Goal: Browse casually: Explore the website without a specific task or goal

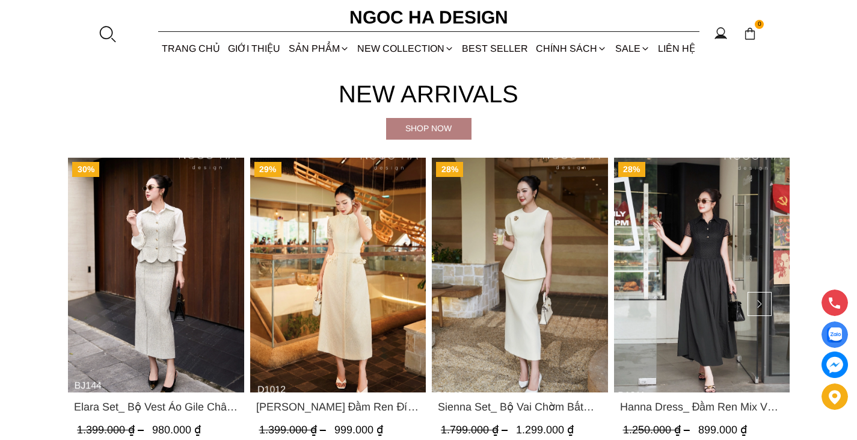
scroll to position [116, 0]
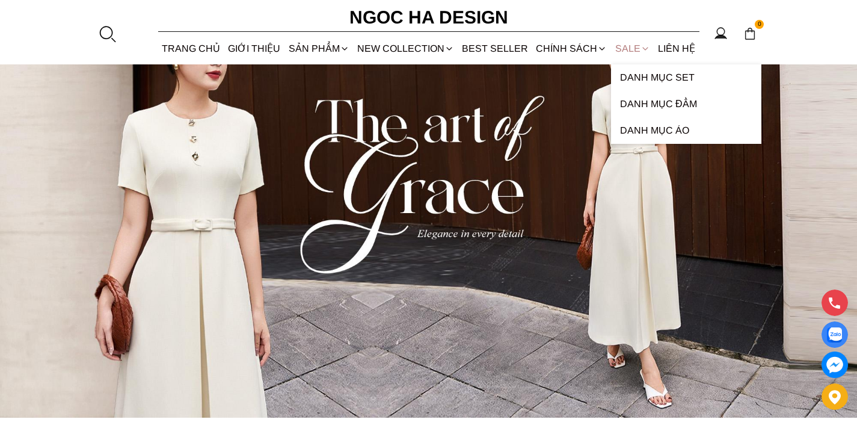
click at [632, 52] on link "SALE" at bounding box center [632, 48] width 43 height 32
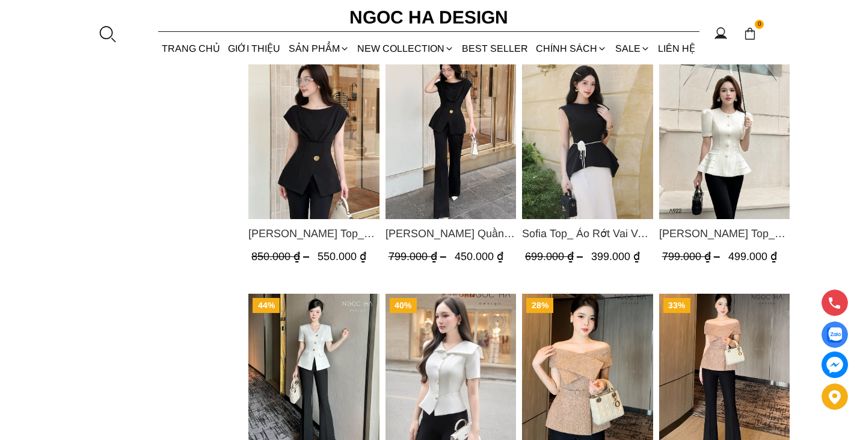
scroll to position [1564, 0]
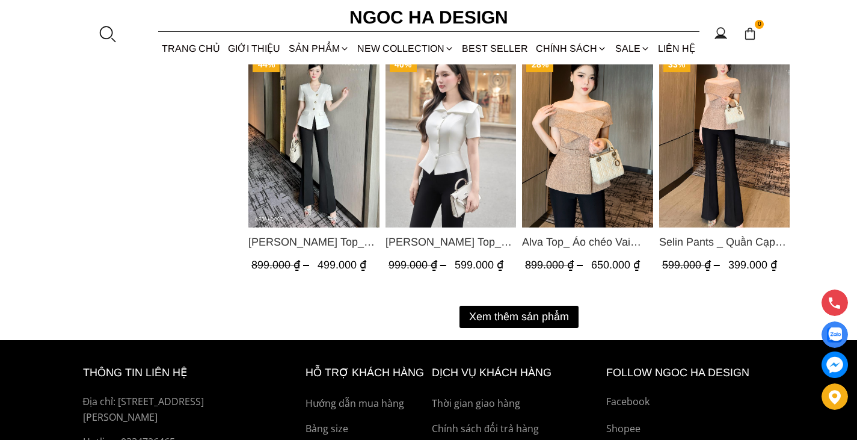
click at [537, 316] on button "Xem thêm sản phẩm" at bounding box center [519, 317] width 119 height 22
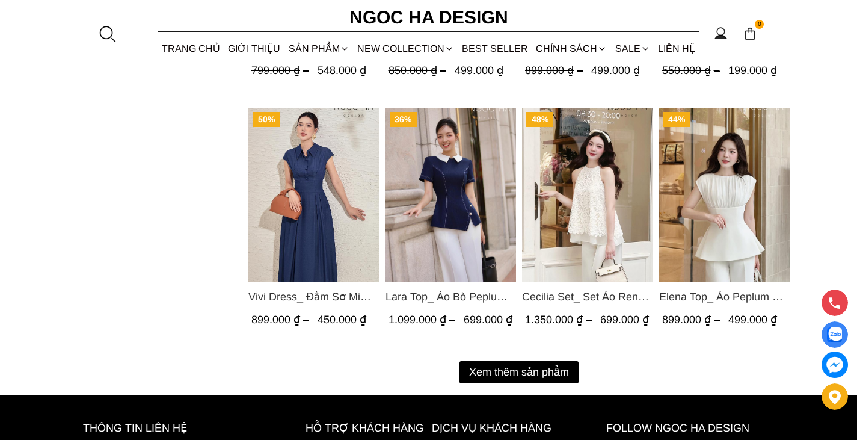
scroll to position [2828, 0]
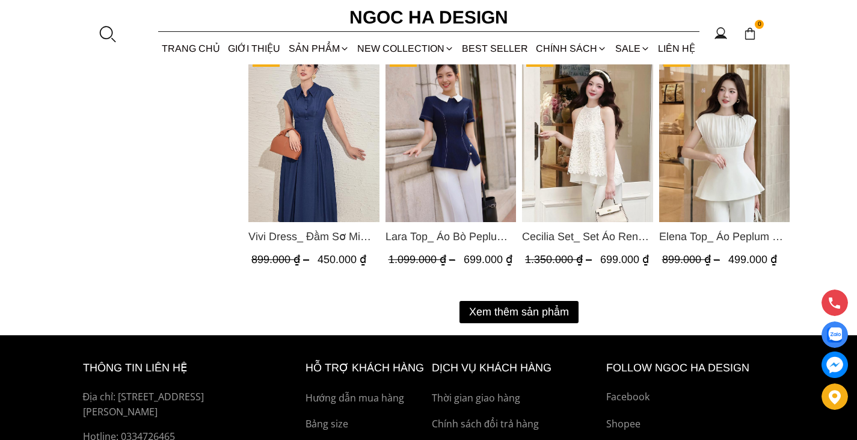
click at [538, 310] on button "Xem thêm sản phẩm" at bounding box center [519, 312] width 119 height 22
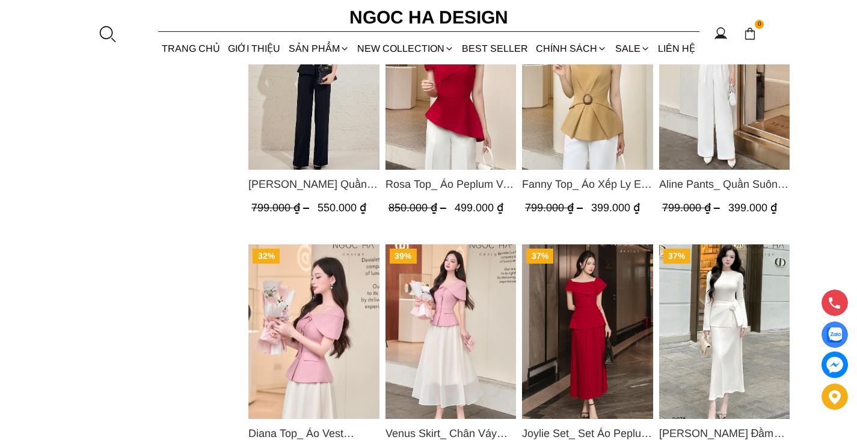
scroll to position [3008, 0]
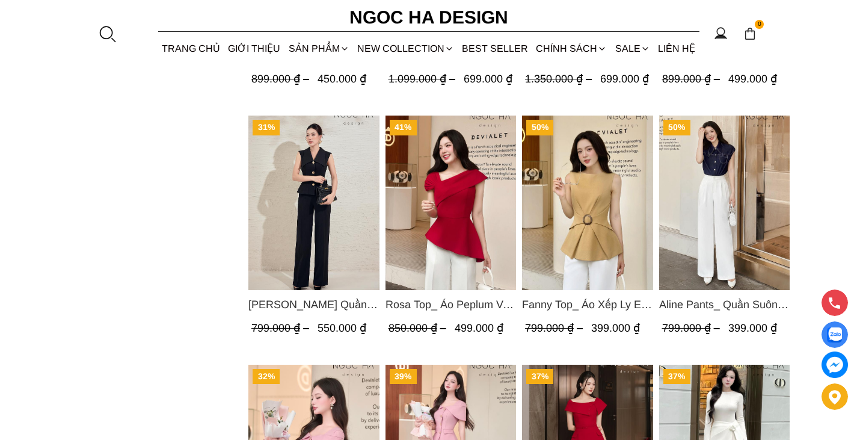
click at [738, 304] on span "Aline Pants_ Quần Suông Xếp Ly Mềm Q063" at bounding box center [724, 305] width 131 height 17
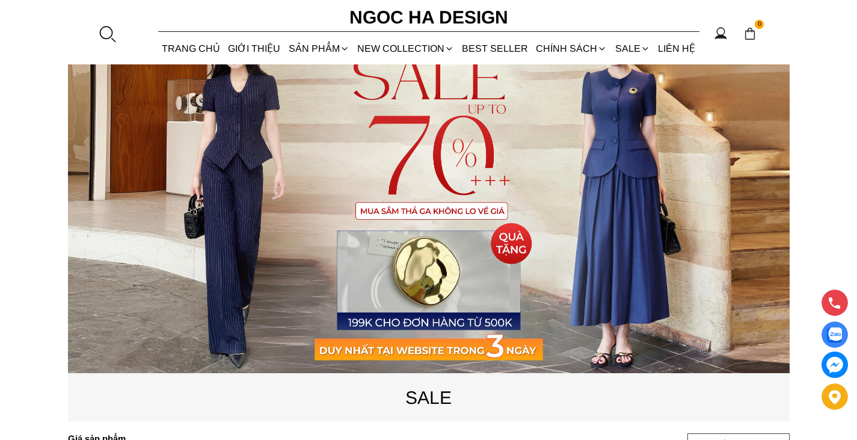
scroll to position [0, 0]
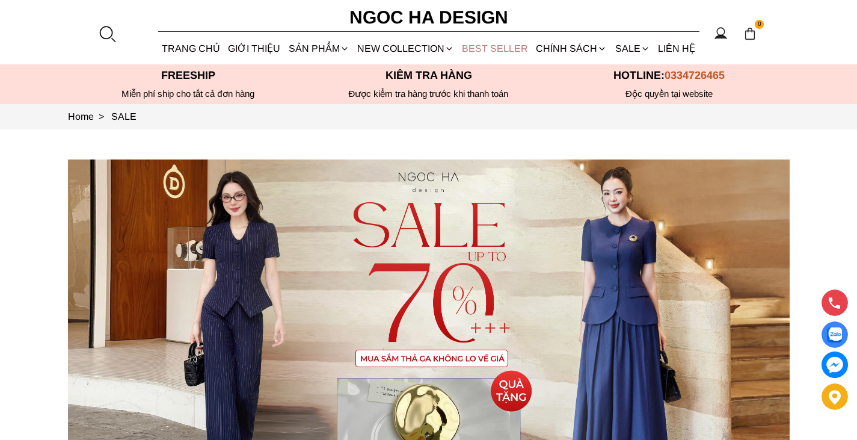
click at [514, 48] on link "BEST SELLER" at bounding box center [495, 48] width 74 height 32
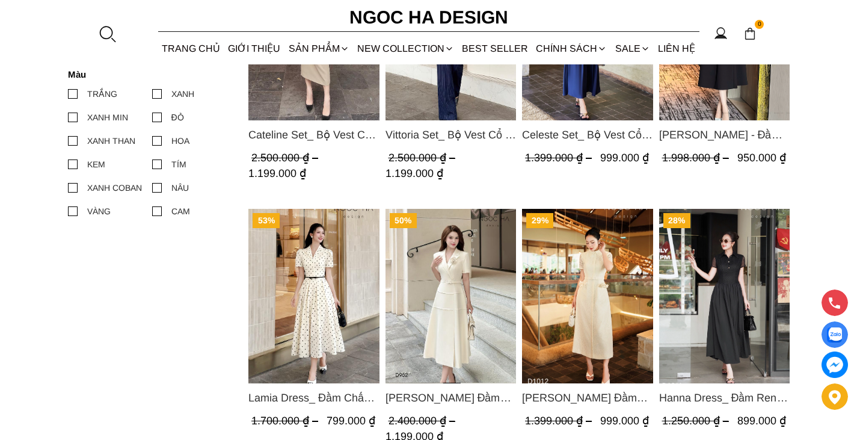
scroll to position [782, 0]
